Goal: Find specific page/section: Find specific page/section

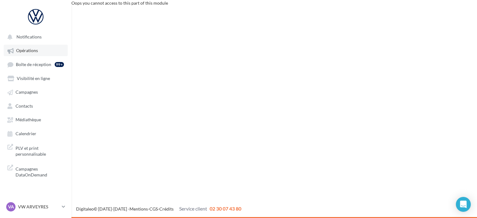
click at [27, 49] on span "Opérations" at bounding box center [27, 50] width 22 height 5
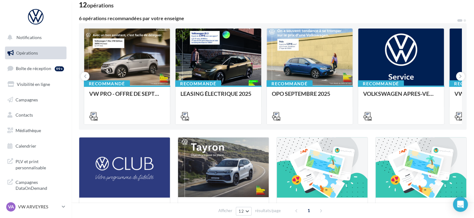
scroll to position [43, 0]
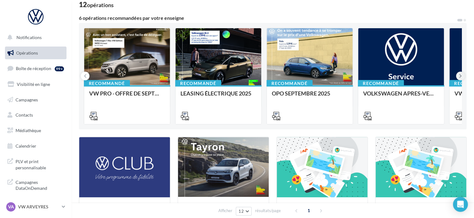
click at [461, 79] on button at bounding box center [460, 76] width 9 height 9
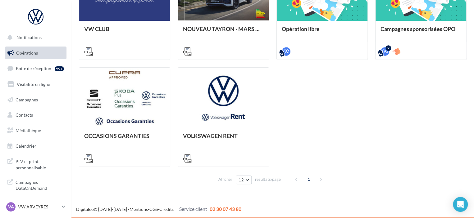
scroll to position [0, 0]
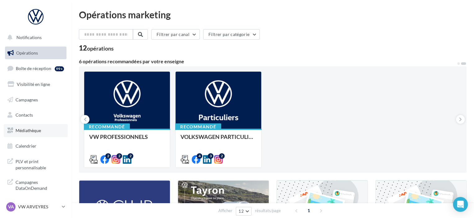
click at [18, 128] on span "Médiathèque" at bounding box center [28, 130] width 25 height 5
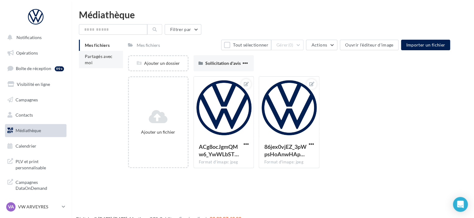
click at [97, 61] on li "Partagés avec moi" at bounding box center [101, 59] width 44 height 17
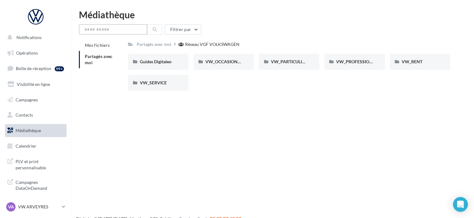
click at [127, 31] on input "text" at bounding box center [113, 29] width 68 height 11
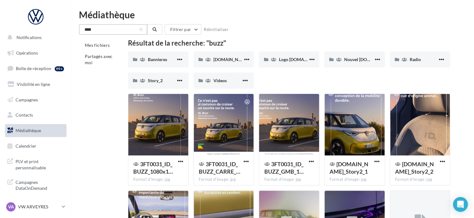
type input "****"
